Goal: Task Accomplishment & Management: Manage account settings

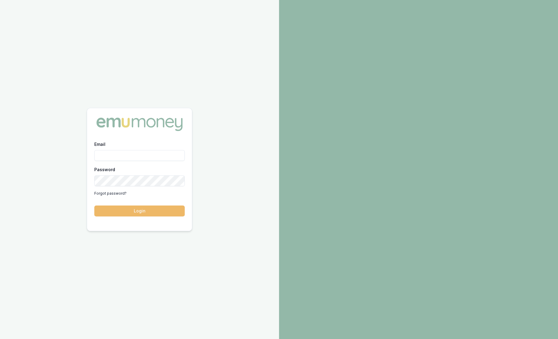
type input "sam.crouch@emumoney.com.au"
click at [157, 210] on button "Login" at bounding box center [139, 211] width 90 height 11
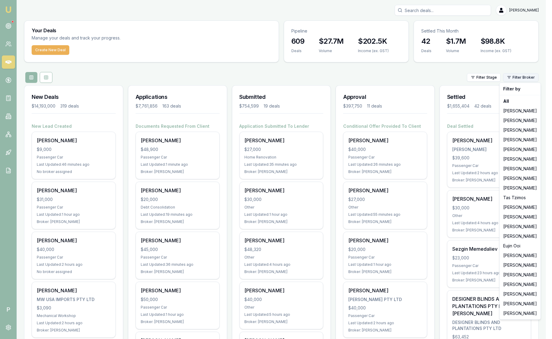
click at [521, 77] on html "Emu Broker P Sam Crouch Toggle Menu Your Deals Manage your deals and track your…" at bounding box center [276, 169] width 552 height 339
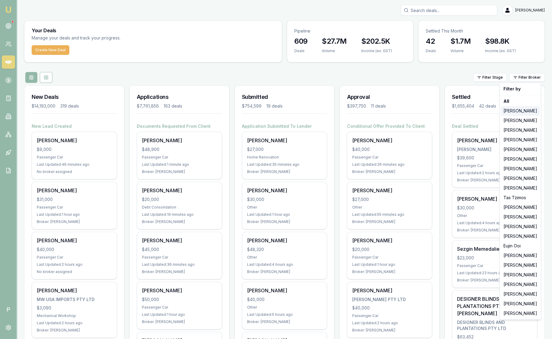
click at [526, 108] on div "[PERSON_NAME]" at bounding box center [520, 111] width 39 height 10
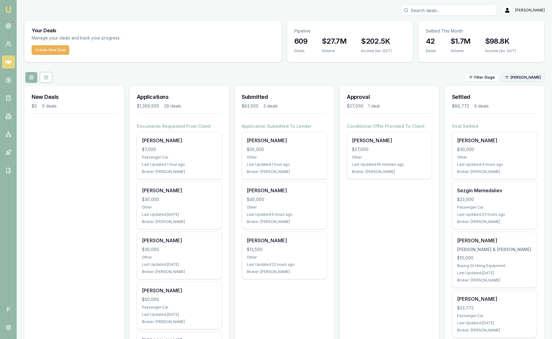
click at [524, 79] on html "Emu Broker P Sam Crouch Toggle Menu Your Deals Manage your deals and track your…" at bounding box center [276, 169] width 552 height 339
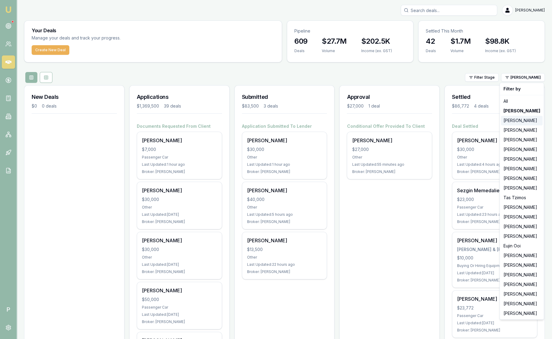
click at [523, 119] on div "[PERSON_NAME]" at bounding box center [522, 121] width 42 height 10
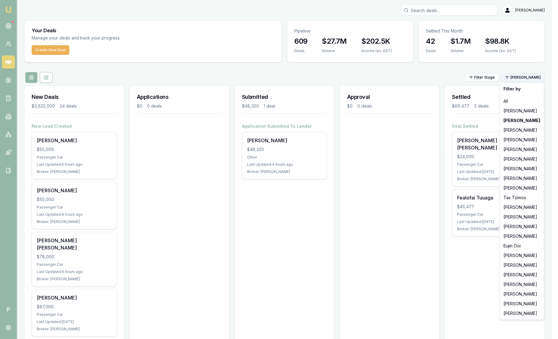
click at [517, 80] on html "Emu Broker P Sam Crouch Toggle Menu Your Deals Manage your deals and track your…" at bounding box center [279, 169] width 558 height 339
click at [516, 171] on div "[PERSON_NAME]" at bounding box center [522, 169] width 42 height 10
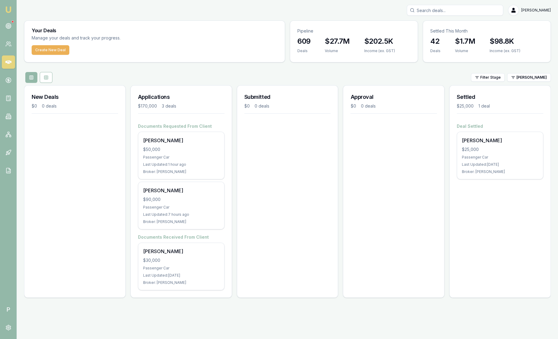
click at [517, 81] on html "Emu Broker P Sam Crouch Toggle Menu Your Deals Manage your deals and track your…" at bounding box center [279, 169] width 558 height 339
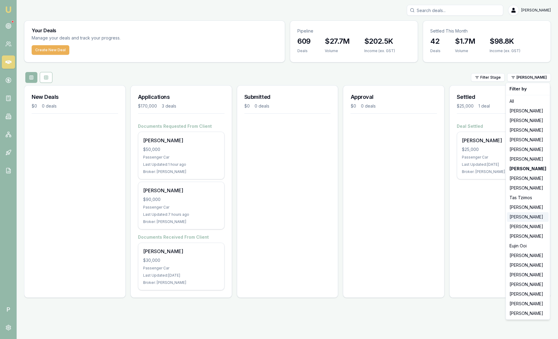
click at [522, 220] on div "[PERSON_NAME]" at bounding box center [528, 217] width 42 height 10
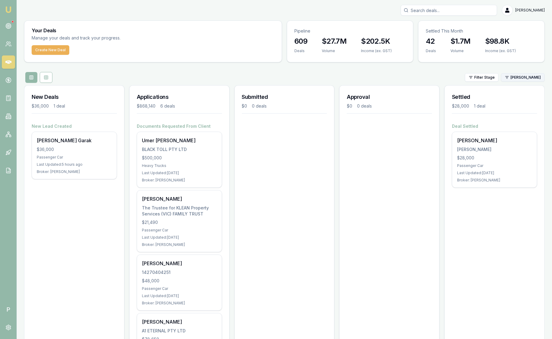
click at [521, 78] on html "Emu Broker P Sam Crouch Toggle Menu Your Deals Manage your deals and track your…" at bounding box center [276, 169] width 552 height 339
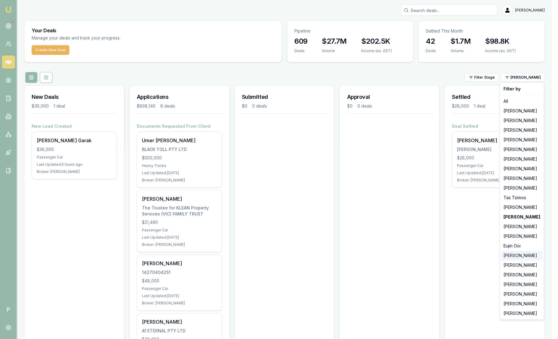
click at [509, 256] on div "[PERSON_NAME]" at bounding box center [522, 256] width 42 height 10
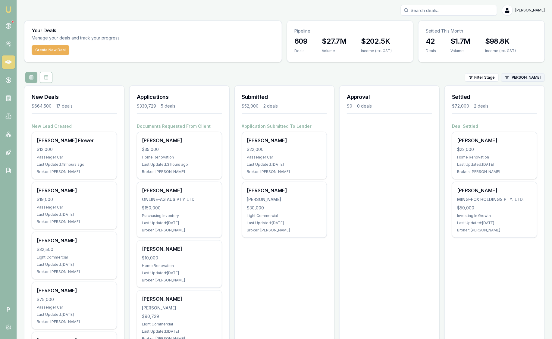
click at [510, 77] on html "Emu Broker P Sam Crouch Toggle Menu Your Deals Manage your deals and track your…" at bounding box center [276, 169] width 552 height 339
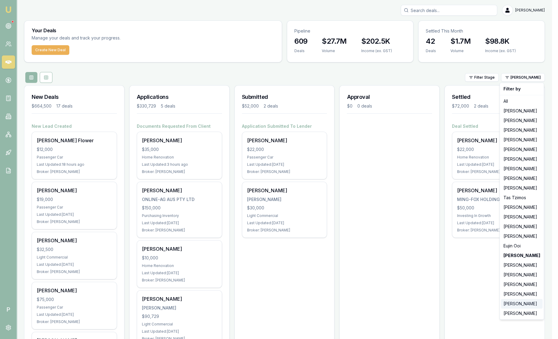
click at [526, 307] on div "[PERSON_NAME]" at bounding box center [522, 304] width 42 height 10
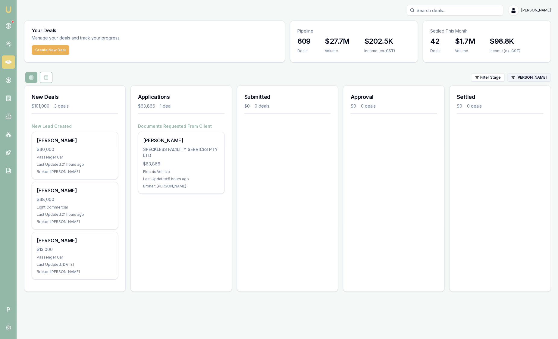
click at [532, 77] on html "Emu Broker P Sam Crouch Toggle Menu Your Deals Manage your deals and track your…" at bounding box center [279, 169] width 558 height 339
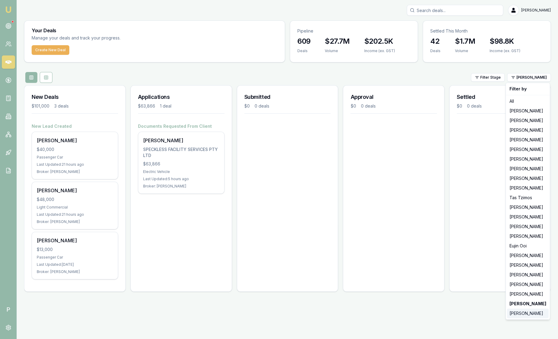
click at [532, 312] on div "[PERSON_NAME]" at bounding box center [528, 314] width 42 height 10
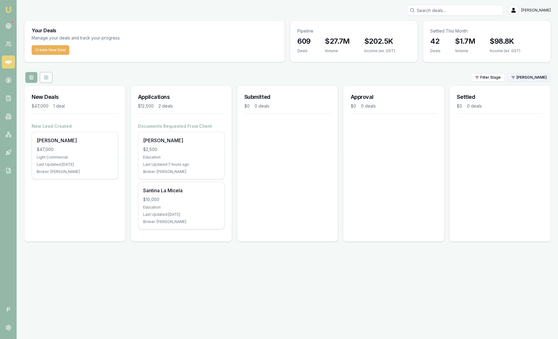
click at [523, 80] on html "Emu Broker P Sam Crouch Toggle Menu Your Deals Manage your deals and track your…" at bounding box center [279, 169] width 558 height 339
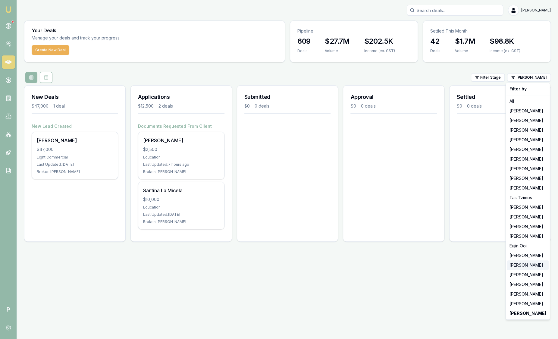
click at [525, 262] on div "[PERSON_NAME]" at bounding box center [528, 265] width 42 height 10
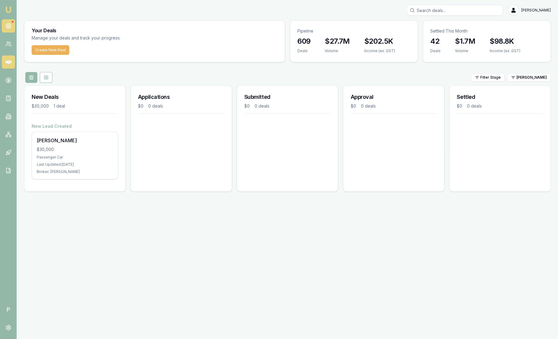
click at [5, 27] on icon at bounding box center [8, 26] width 6 height 6
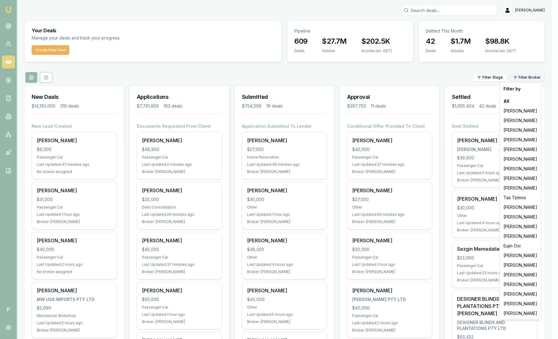
click at [525, 76] on html "Emu Broker P [PERSON_NAME] Toggle Menu Your Deals Manage your deals and track y…" at bounding box center [279, 169] width 558 height 339
click at [533, 291] on div "[PERSON_NAME]" at bounding box center [520, 294] width 39 height 10
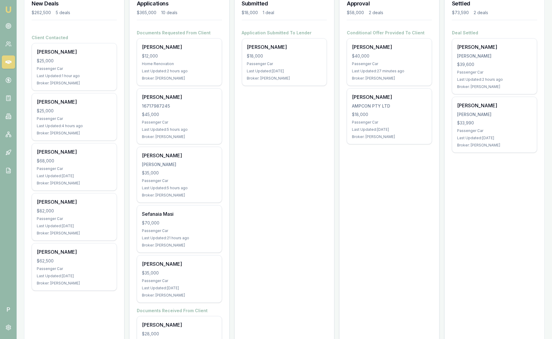
scroll to position [93, 0]
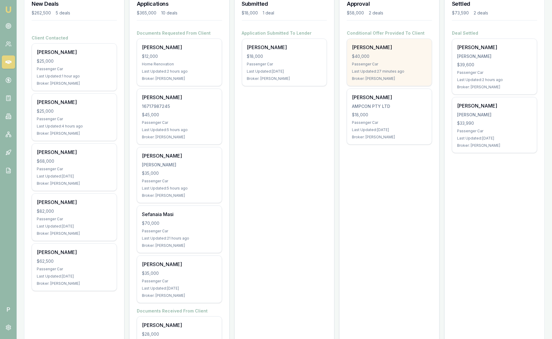
click at [382, 55] on div "$40,000" at bounding box center [389, 56] width 75 height 6
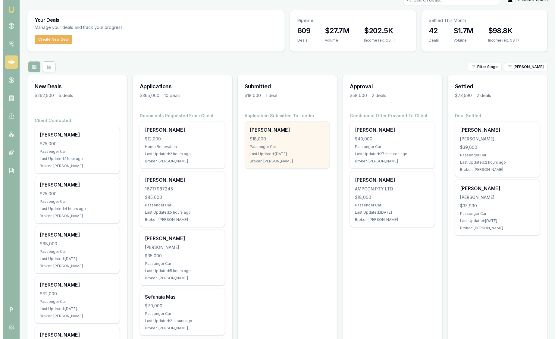
scroll to position [0, 0]
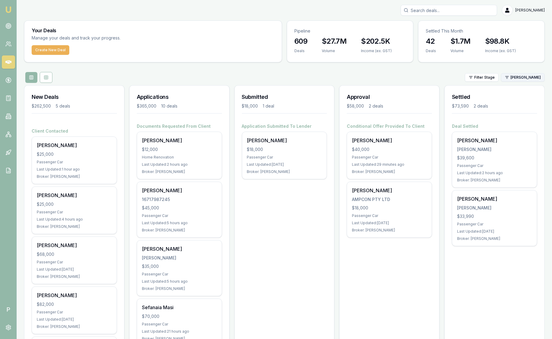
click at [523, 76] on html "Emu Broker P Sam Crouch Toggle Menu Your Deals Manage your deals and track your…" at bounding box center [276, 169] width 552 height 339
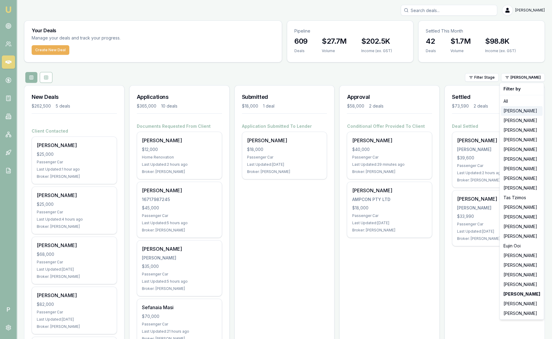
click at [523, 106] on div "[PERSON_NAME]" at bounding box center [522, 111] width 42 height 10
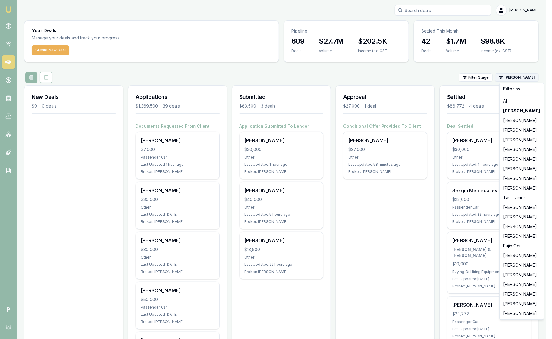
click at [511, 75] on html "Emu Broker P Sam Crouch Toggle Menu Your Deals Manage your deals and track your…" at bounding box center [276, 169] width 552 height 339
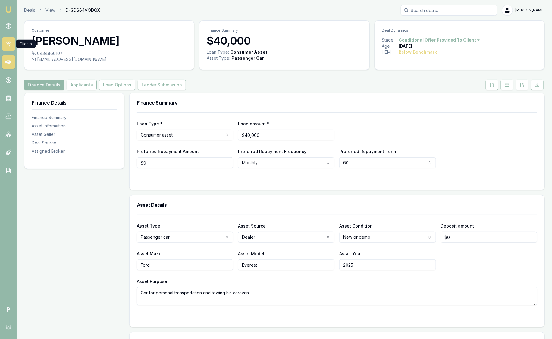
click at [11, 47] on icon at bounding box center [8, 44] width 6 height 6
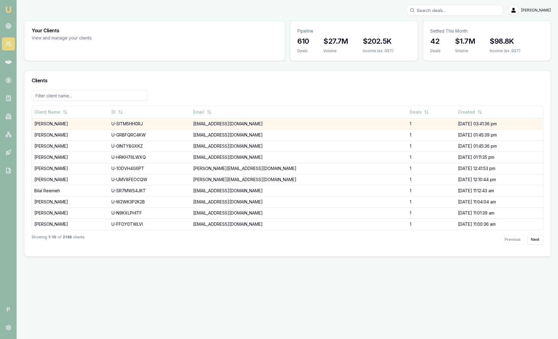
click at [52, 122] on td "[PERSON_NAME]" at bounding box center [70, 123] width 77 height 11
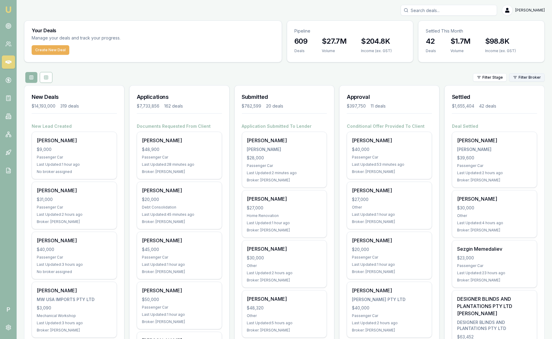
click at [529, 79] on html "Emu Broker P Sam Crouch Toggle Menu Your Deals Manage your deals and track your…" at bounding box center [276, 169] width 552 height 339
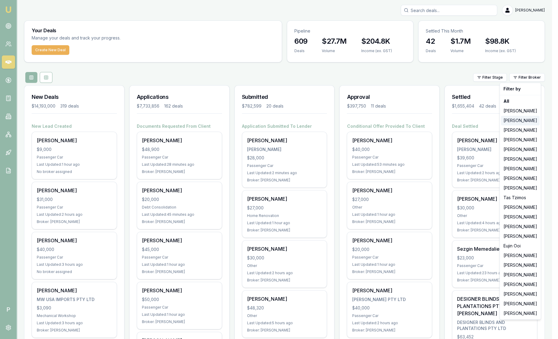
click at [523, 118] on div "Filter by All [PERSON_NAME] Fanfulla [PERSON_NAME] [PERSON_NAME] [PERSON_NAME] …" at bounding box center [521, 201] width 42 height 237
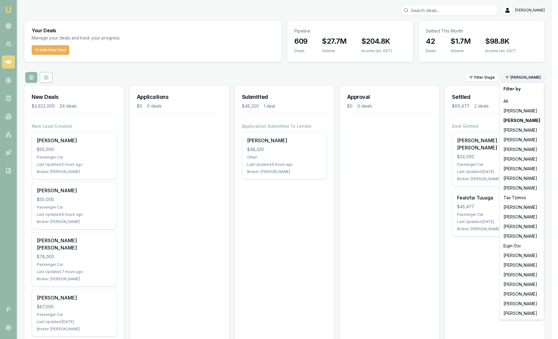
click at [531, 76] on html "Emu Broker P Sam Crouch Toggle Menu Your Deals Manage your deals and track your…" at bounding box center [279, 169] width 558 height 339
click at [532, 111] on div "[PERSON_NAME]" at bounding box center [522, 111] width 42 height 10
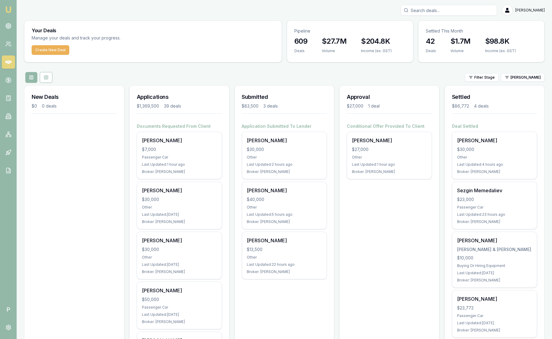
click at [533, 119] on div "Settled $86,772 4 deals" at bounding box center [495, 105] width 100 height 38
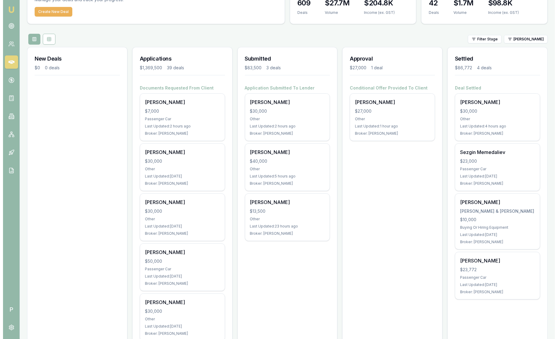
scroll to position [37, 0]
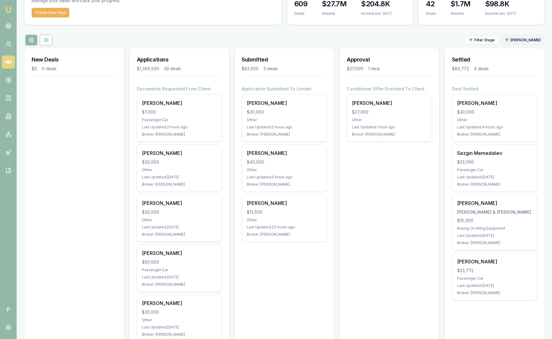
click at [534, 42] on html "Emu Broker P Sam Crouch Toggle Menu Your Deals Manage your deals and track your…" at bounding box center [276, 132] width 552 height 339
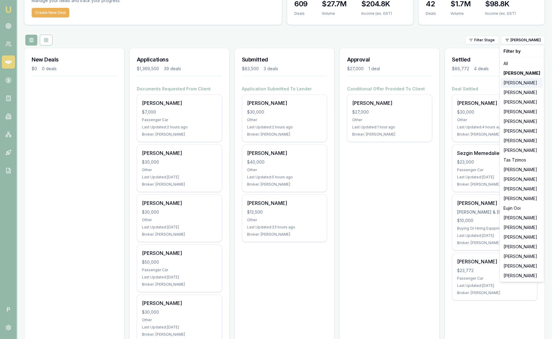
click at [528, 81] on div "[PERSON_NAME]" at bounding box center [522, 83] width 42 height 10
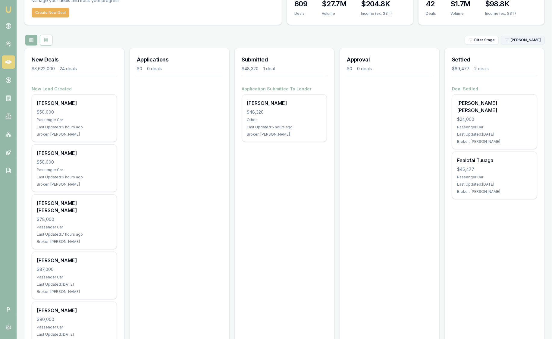
click at [520, 41] on html "Emu Broker P Sam Crouch Toggle Menu Your Deals Manage your deals and track your…" at bounding box center [276, 132] width 552 height 339
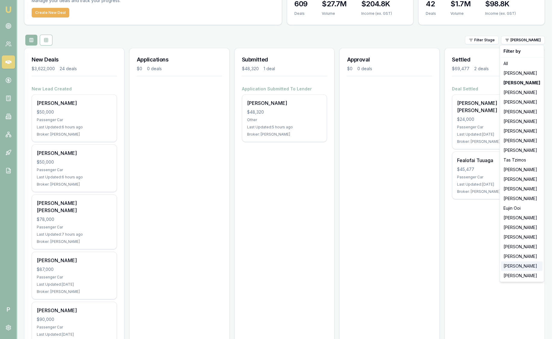
click at [526, 268] on div "[PERSON_NAME]" at bounding box center [522, 266] width 42 height 10
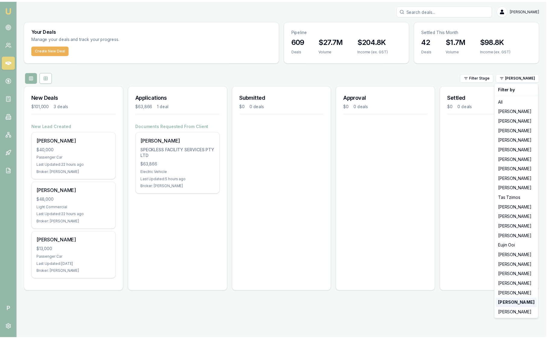
scroll to position [0, 0]
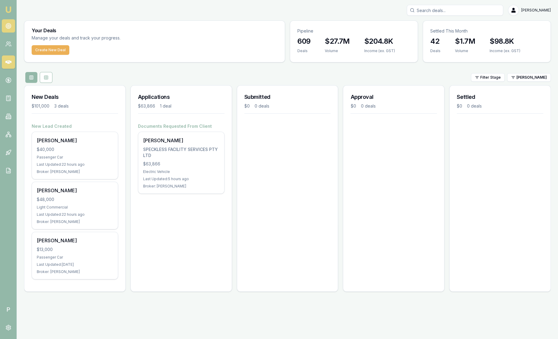
click at [11, 24] on icon at bounding box center [8, 26] width 6 height 6
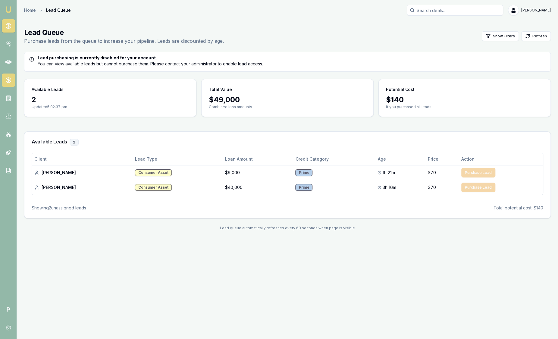
click at [12, 78] on link at bounding box center [8, 80] width 13 height 13
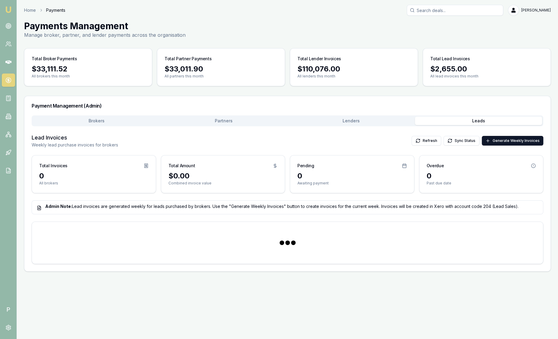
click at [450, 121] on button "Leads" at bounding box center [478, 121] width 127 height 8
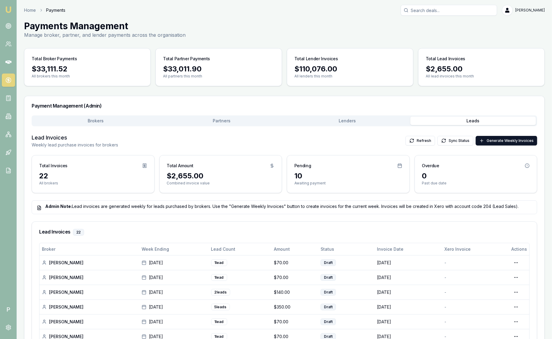
click at [9, 10] on img at bounding box center [8, 9] width 7 height 7
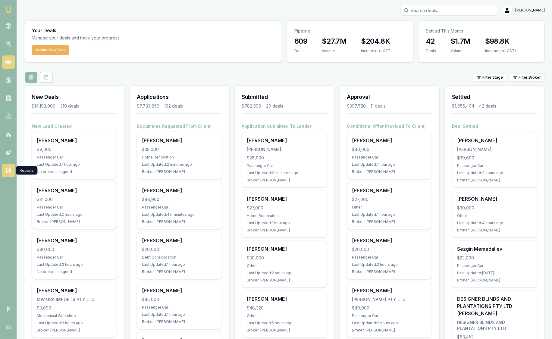
click at [10, 170] on icon at bounding box center [8, 170] width 4 height 5
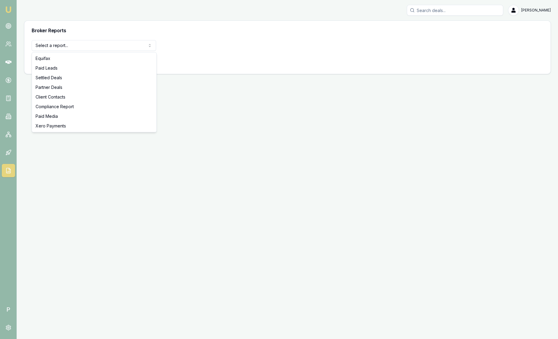
click at [95, 48] on html "Emu Broker P Sam Crouch Toggle Menu Broker Reports Select a report... Equifax P…" at bounding box center [279, 169] width 558 height 339
select select "settled-deals"
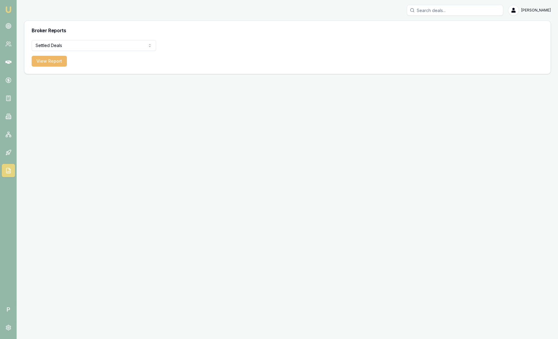
click at [35, 64] on button "View Report" at bounding box center [49, 61] width 35 height 11
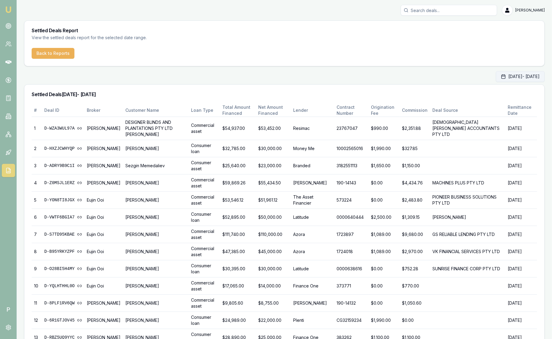
click at [501, 75] on button "Aug 01, 2025 - Aug 31, 2025" at bounding box center [520, 76] width 49 height 11
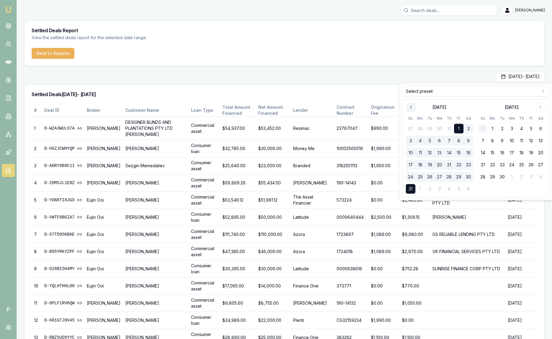
click at [409, 109] on icon "Go to previous month" at bounding box center [411, 107] width 5 height 5
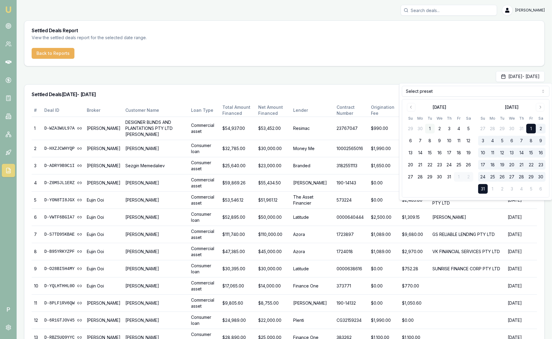
click at [432, 130] on button "1" at bounding box center [430, 129] width 10 height 10
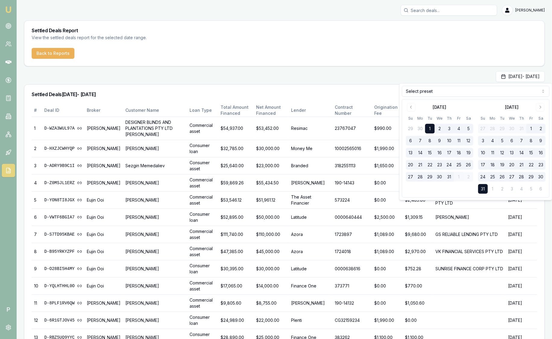
click at [450, 177] on button "31" at bounding box center [449, 177] width 10 height 10
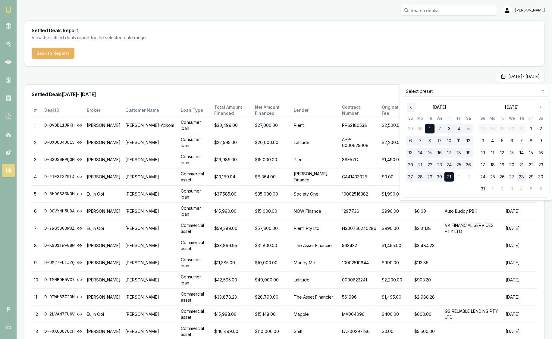
click at [413, 108] on icon "Go to previous month" at bounding box center [411, 107] width 5 height 5
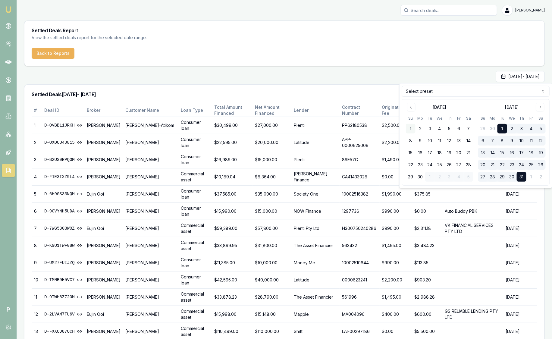
click at [412, 128] on button "1" at bounding box center [411, 129] width 10 height 10
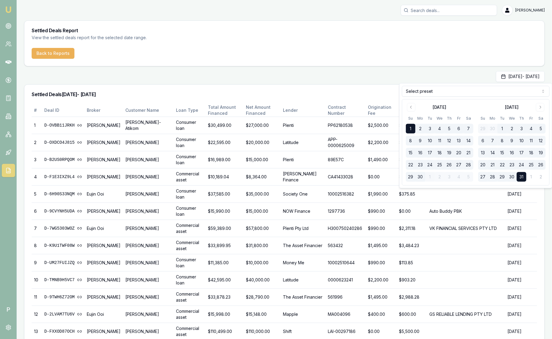
click at [422, 178] on button "30" at bounding box center [421, 177] width 10 height 10
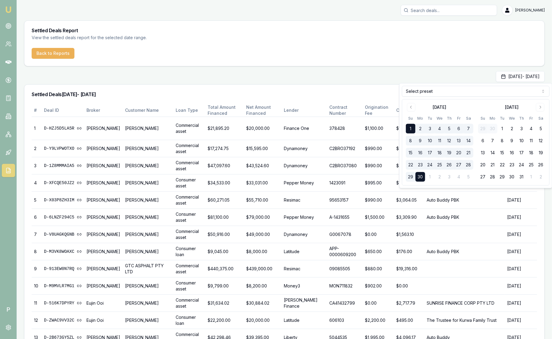
click at [361, 72] on div "Jun 01, 2025 - Jun 30, 2025" at bounding box center [284, 76] width 521 height 11
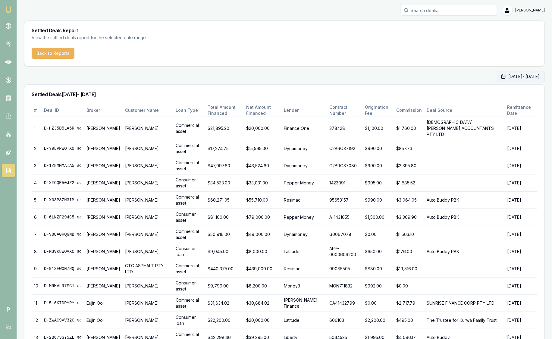
click at [508, 74] on button "Jun 01, 2025 - Jun 30, 2025" at bounding box center [520, 76] width 49 height 11
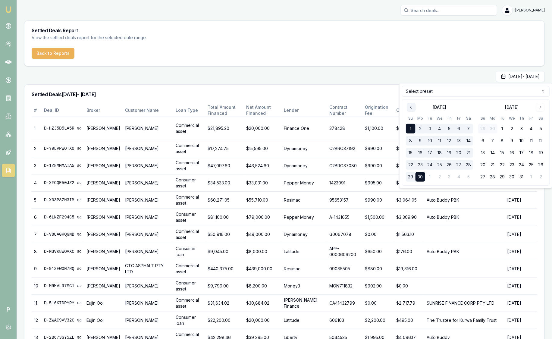
click at [410, 104] on button "Go to previous month" at bounding box center [411, 107] width 8 height 8
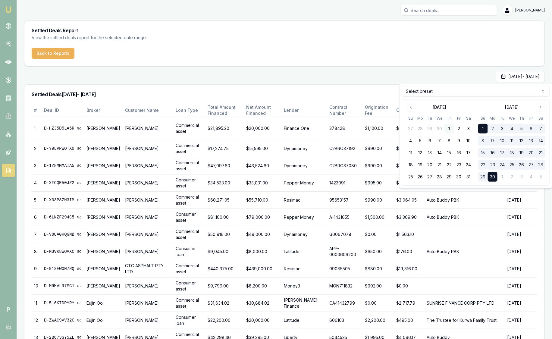
click at [447, 128] on button "1" at bounding box center [449, 129] width 10 height 10
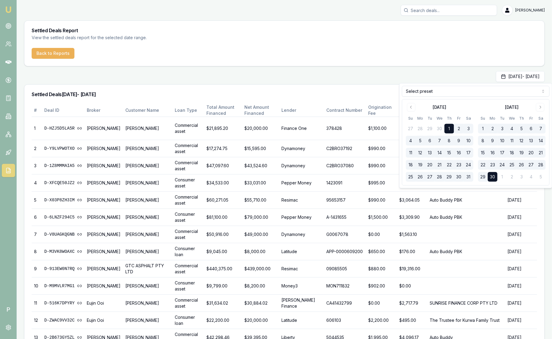
click at [471, 177] on button "31" at bounding box center [469, 177] width 10 height 10
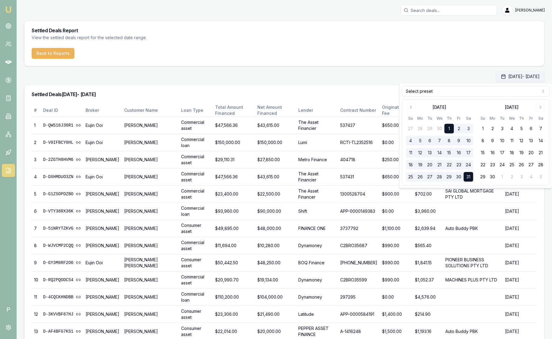
click at [496, 78] on button "May 01, 2025 - May 31, 2025" at bounding box center [520, 76] width 49 height 11
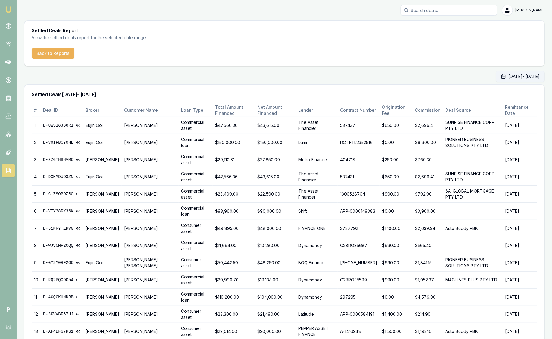
click at [496, 80] on button "May 01, 2025 - May 31, 2025" at bounding box center [520, 76] width 49 height 11
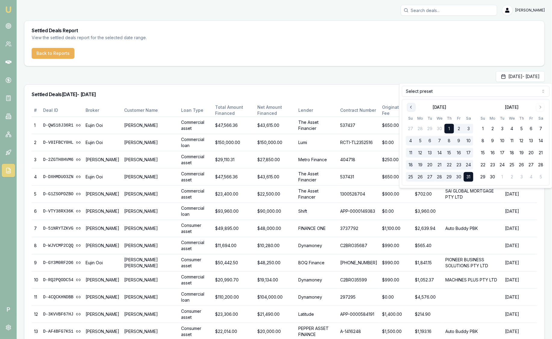
click at [410, 105] on icon "Go to previous month" at bounding box center [411, 107] width 5 height 5
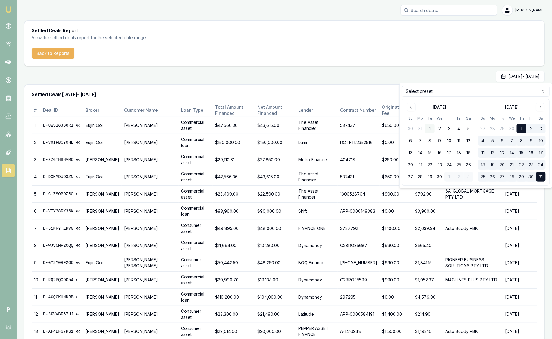
click at [432, 130] on button "1" at bounding box center [430, 129] width 10 height 10
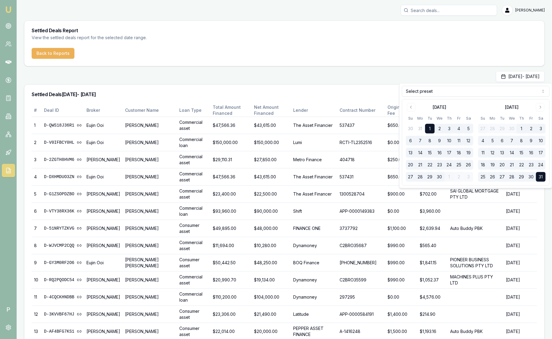
click at [441, 178] on button "30" at bounding box center [440, 177] width 10 height 10
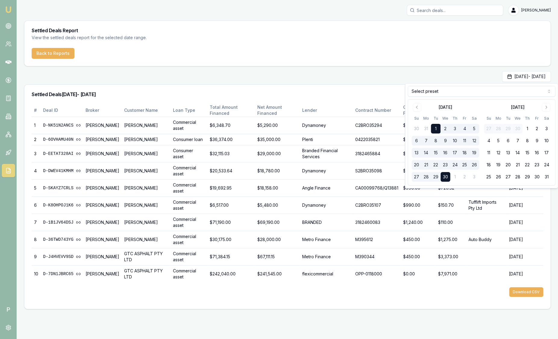
click at [337, 69] on div "Settled Deals Report View the settled deals report for the selected date range.…" at bounding box center [287, 164] width 527 height 289
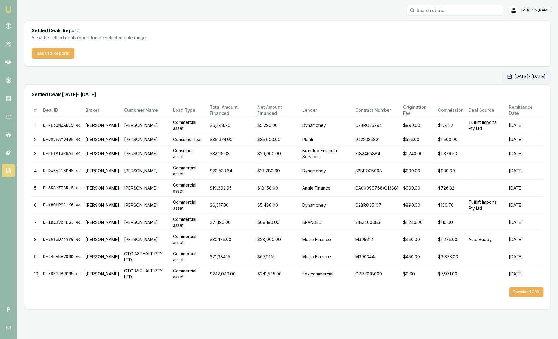
click at [535, 76] on button "Apr 01, 2025 - Apr 30, 2025" at bounding box center [526, 76] width 49 height 11
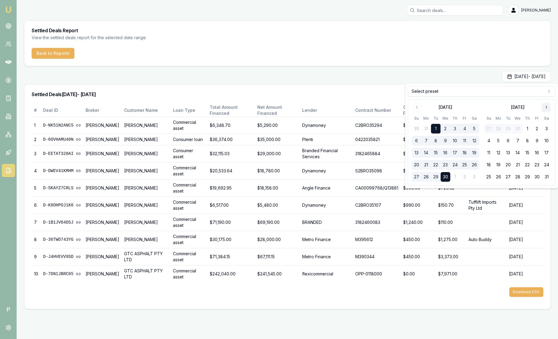
click at [544, 108] on icon "Go to next month" at bounding box center [546, 107] width 5 height 5
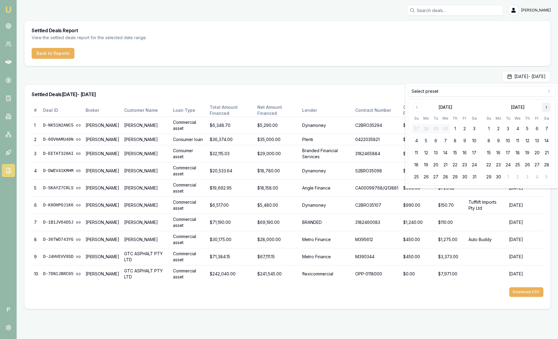
click at [544, 107] on icon "Go to next month" at bounding box center [546, 107] width 5 height 5
click at [416, 127] on button "1" at bounding box center [417, 129] width 10 height 10
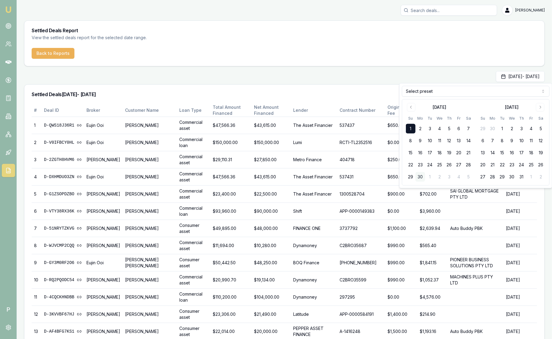
click at [424, 177] on button "30" at bounding box center [421, 177] width 10 height 10
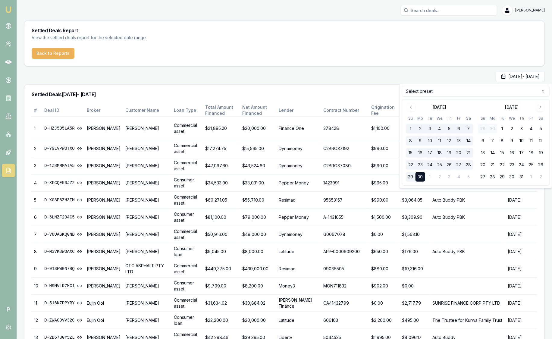
click at [298, 80] on div "Apr 01, 2025 - Jun 30, 2025" at bounding box center [284, 76] width 521 height 11
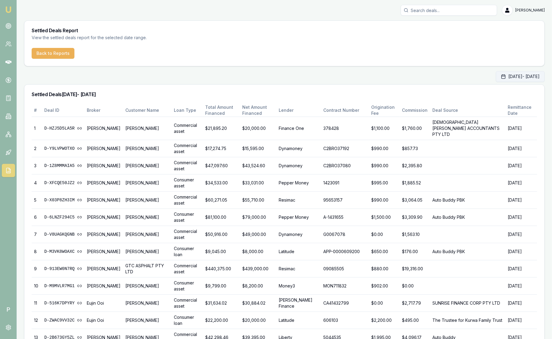
click at [503, 77] on button "Apr 01, 2025 - Jun 30, 2025" at bounding box center [520, 76] width 49 height 11
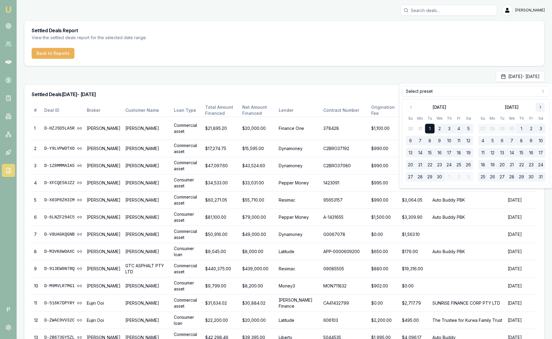
click at [540, 109] on icon "Go to next month" at bounding box center [540, 107] width 5 height 5
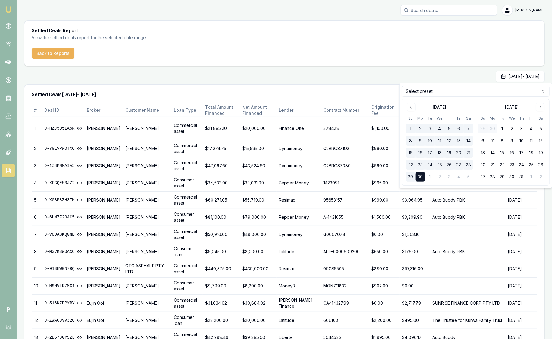
click at [410, 128] on button "1" at bounding box center [411, 129] width 10 height 10
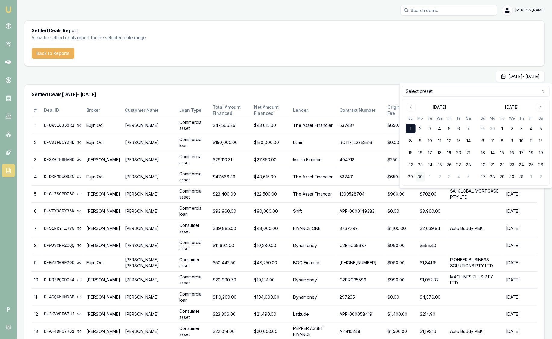
click at [421, 175] on button "30" at bounding box center [421, 177] width 10 height 10
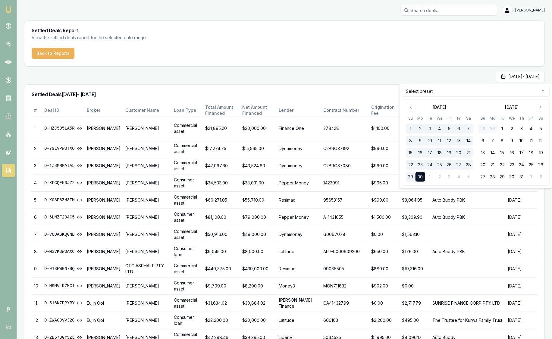
click at [415, 127] on button "1" at bounding box center [411, 129] width 10 height 10
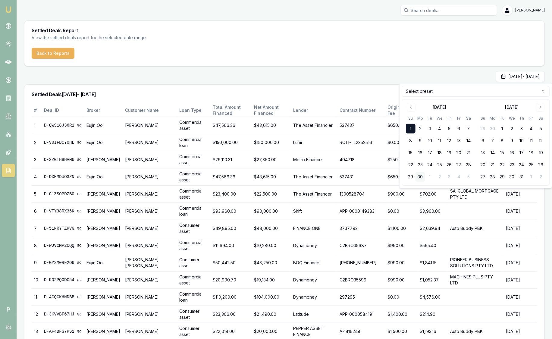
click at [421, 176] on button "30" at bounding box center [421, 177] width 10 height 10
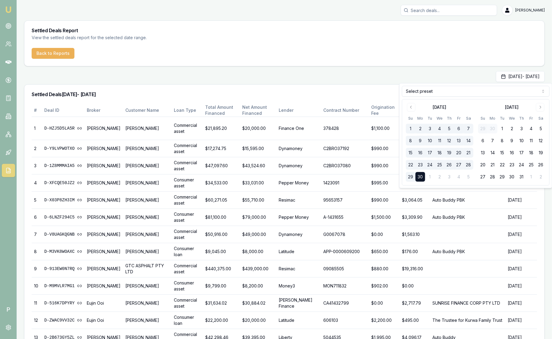
click at [413, 128] on button "1" at bounding box center [411, 129] width 10 height 10
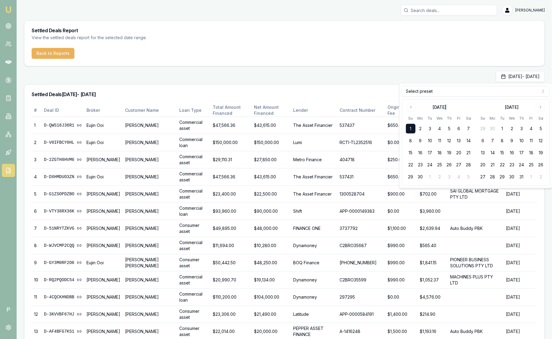
click at [441, 106] on div "June 2025" at bounding box center [440, 107] width 14 height 6
click at [419, 173] on button "30" at bounding box center [421, 177] width 10 height 10
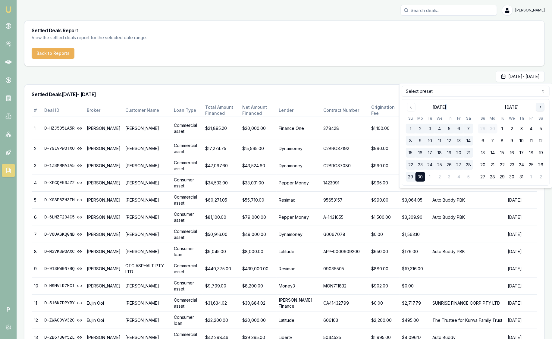
click at [540, 108] on icon "Go to next month" at bounding box center [540, 107] width 5 height 5
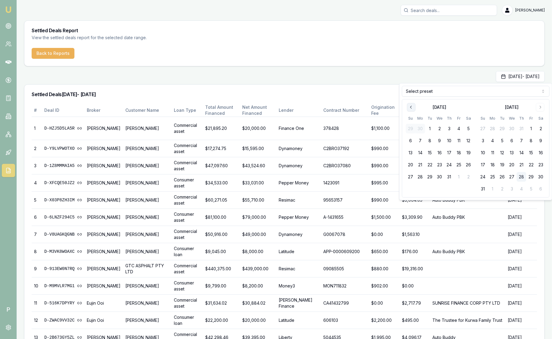
click at [411, 110] on button "Go to previous month" at bounding box center [411, 107] width 8 height 8
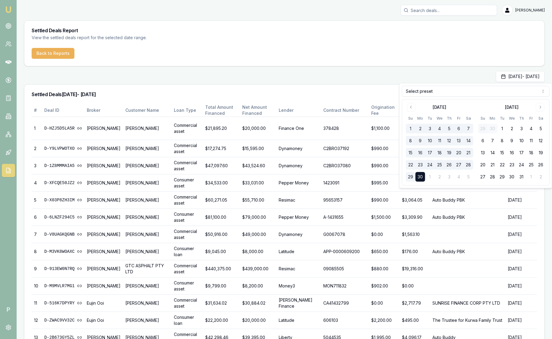
click at [412, 128] on button "1" at bounding box center [411, 129] width 10 height 10
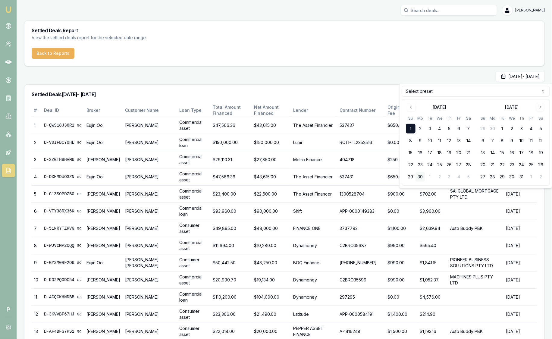
click at [422, 177] on button "30" at bounding box center [421, 177] width 10 height 10
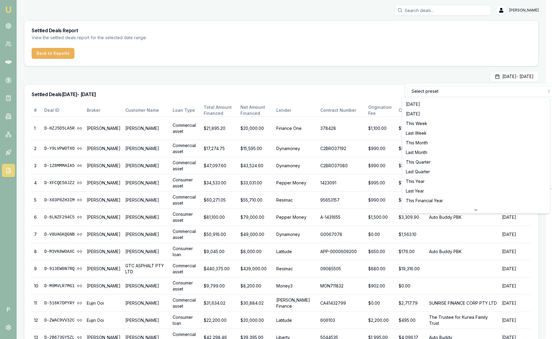
click at [485, 93] on html "Emu Broker P Sam Crouch Toggle Menu Settled Deals Report View the settled deals…" at bounding box center [276, 169] width 552 height 339
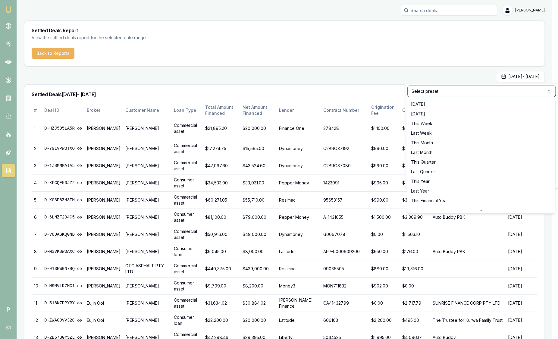
click at [309, 82] on html "Emu Broker P Sam Crouch Toggle Menu Settled Deals Report View the settled deals…" at bounding box center [279, 169] width 558 height 339
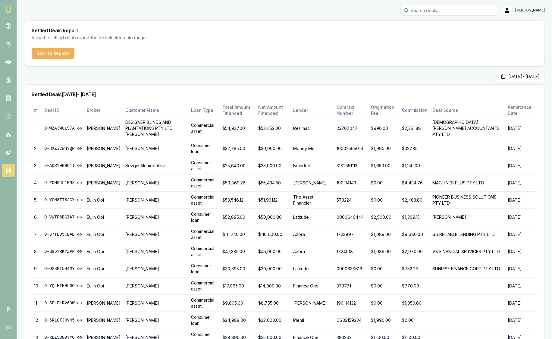
click at [10, 10] on img at bounding box center [8, 9] width 7 height 7
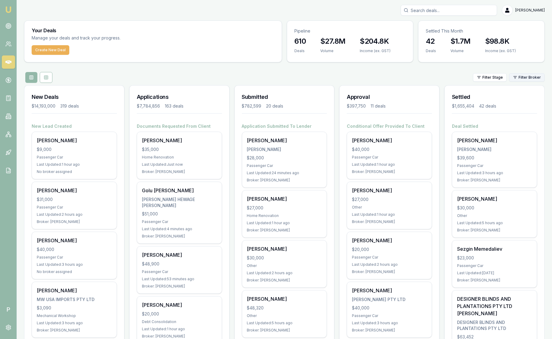
click at [524, 80] on html "Emu Broker P [PERSON_NAME] Toggle Menu Your Deals Manage your deals and track y…" at bounding box center [276, 169] width 552 height 339
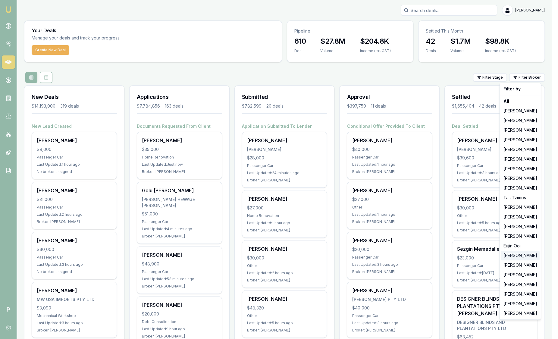
click at [525, 256] on div "Rachael Connors" at bounding box center [520, 256] width 39 height 10
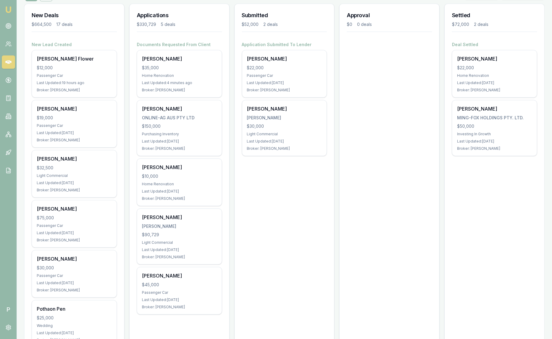
scroll to position [75, 0]
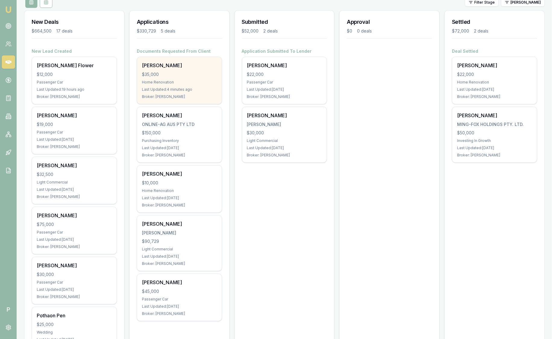
click at [206, 77] on div "Andrew Fogarty $35,000 Home Renovation Last Updated: 4 minutes ago Broker: Rach…" at bounding box center [179, 80] width 85 height 47
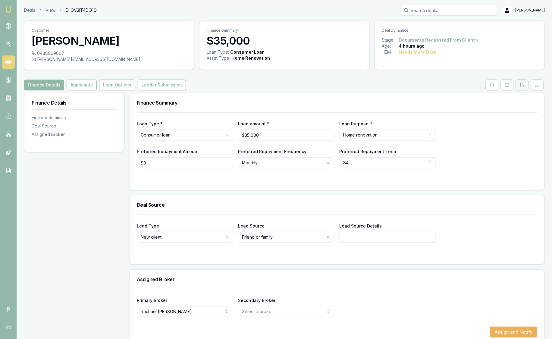
click at [526, 84] on button at bounding box center [522, 85] width 13 height 11
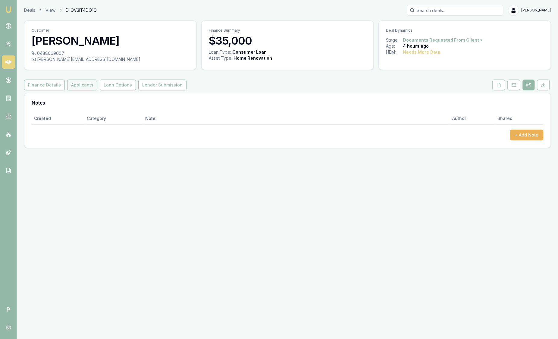
click at [85, 87] on button "Applicants" at bounding box center [82, 85] width 30 height 11
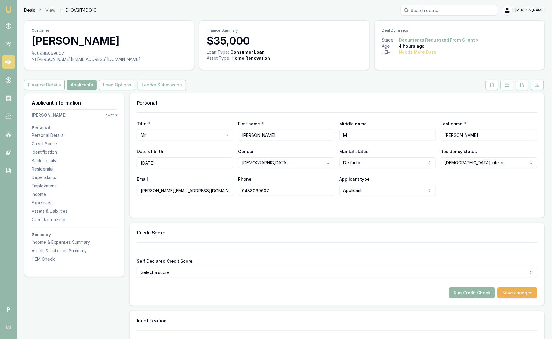
click at [27, 11] on link "Deals" at bounding box center [29, 10] width 11 height 6
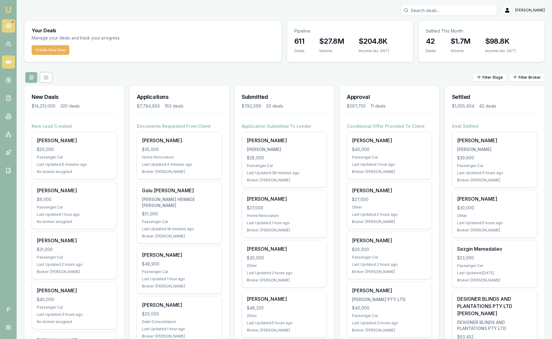
click at [10, 29] on link at bounding box center [8, 25] width 13 height 13
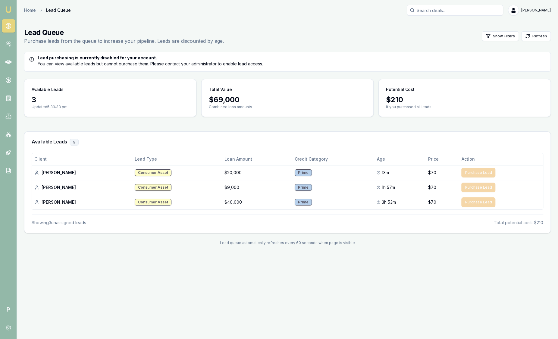
click at [8, 12] on img at bounding box center [8, 9] width 7 height 7
